Goal: Transaction & Acquisition: Purchase product/service

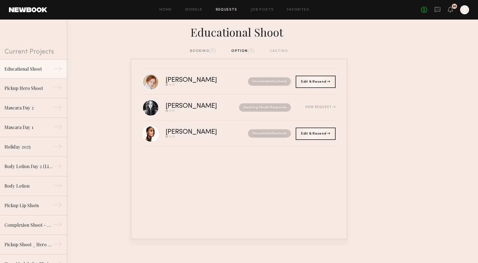
click at [221, 9] on link "Requests" at bounding box center [226, 10] width 21 height 4
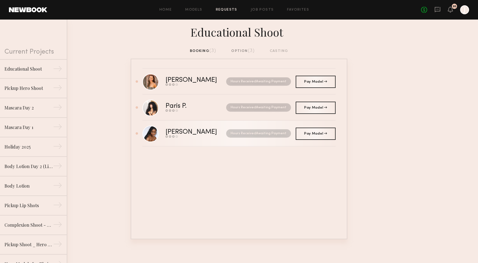
click at [221, 132] on div "Hours Received Awaiting Payment" at bounding box center [255, 133] width 69 height 8
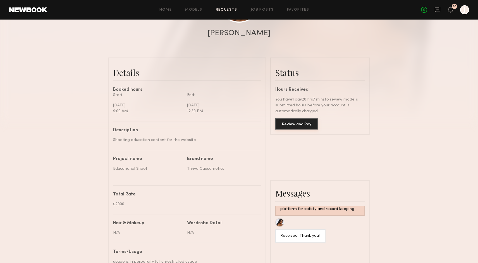
scroll to position [102, 0]
click at [294, 127] on button "Review and Pay" at bounding box center [296, 124] width 43 height 11
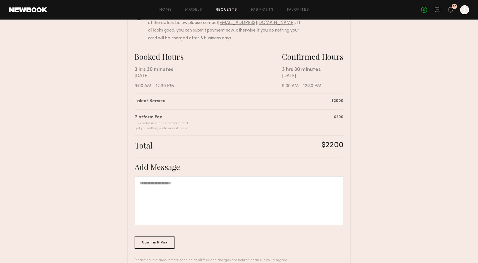
scroll to position [102, 0]
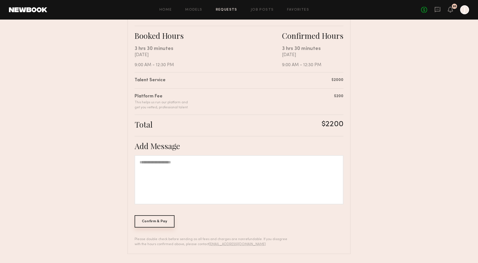
click at [154, 220] on div "Confirm & Pay" at bounding box center [154, 221] width 40 height 12
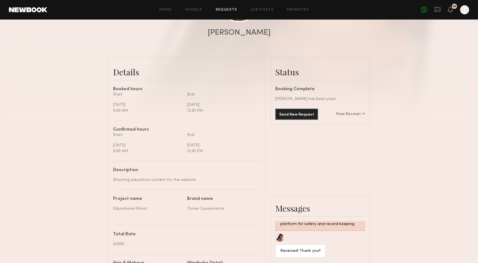
scroll to position [113, 0]
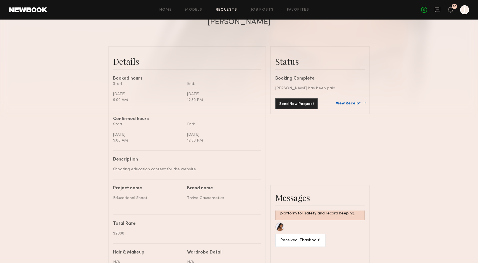
click at [344, 105] on link "View Receipt" at bounding box center [350, 104] width 29 height 4
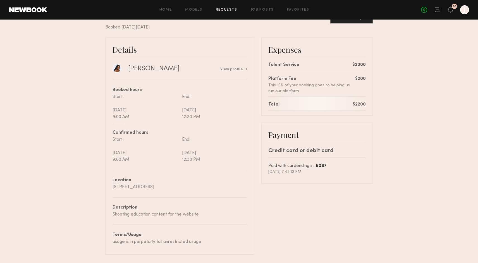
scroll to position [27, 0]
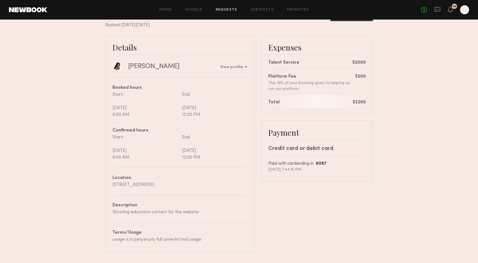
click at [227, 7] on div "Home Models Requests Job Posts Favorites Sign Out No fees up to $5,000 95 J" at bounding box center [257, 9] width 421 height 9
